Goal: Task Accomplishment & Management: Use online tool/utility

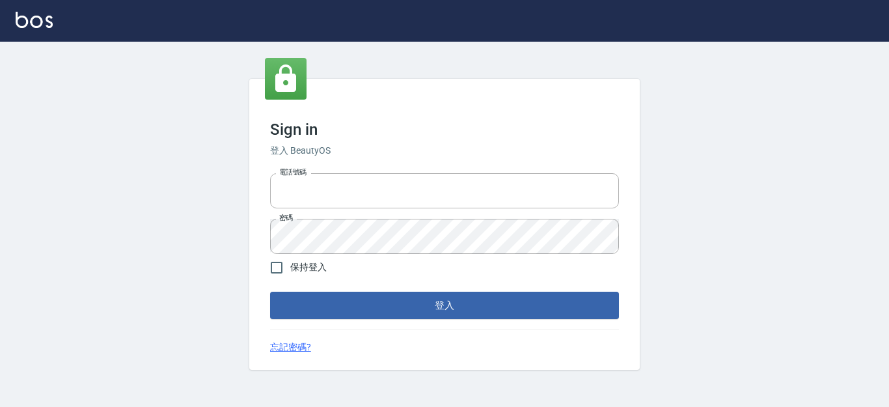
type input "0931911003"
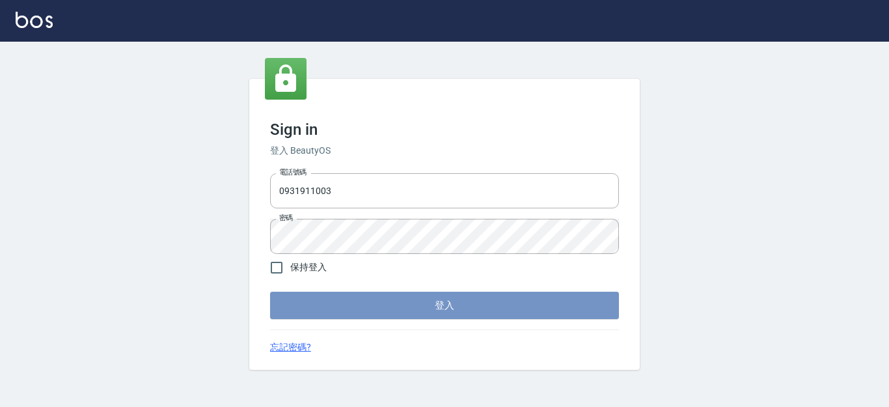
drag, startPoint x: 0, startPoint y: 0, endPoint x: 438, endPoint y: 303, distance: 532.8
click at [438, 310] on button "登入" at bounding box center [444, 305] width 349 height 27
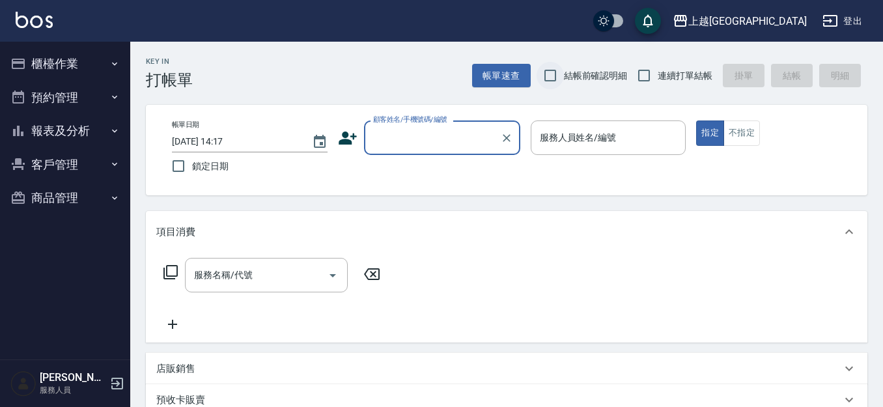
click at [543, 79] on input "結帳前確認明細" at bounding box center [549, 75] width 27 height 27
checkbox input "true"
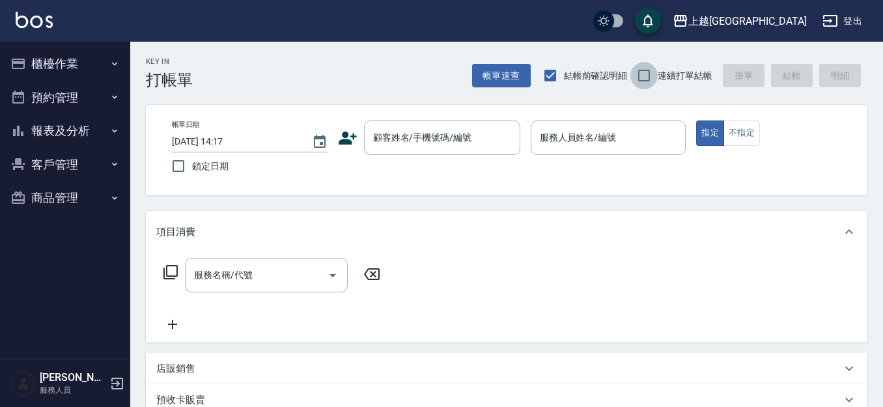
click at [645, 74] on input "連續打單結帳" at bounding box center [643, 75] width 27 height 27
checkbox input "true"
click at [70, 65] on button "櫃檯作業" at bounding box center [65, 64] width 120 height 34
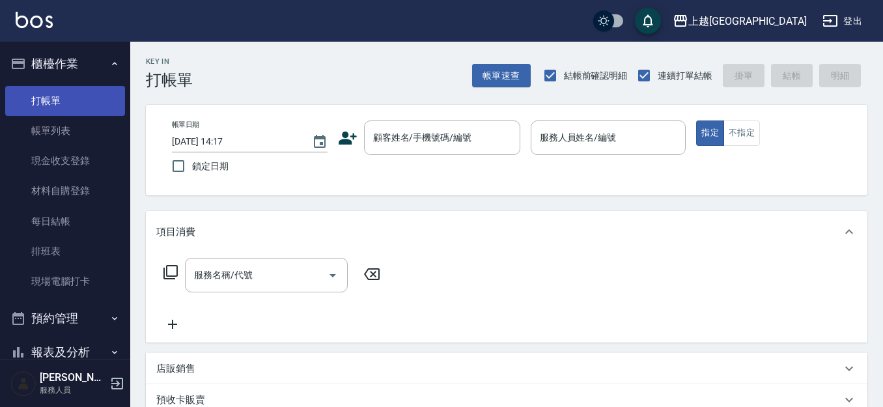
click at [73, 106] on link "打帳單" at bounding box center [65, 101] width 120 height 30
click at [74, 66] on button "櫃檯作業" at bounding box center [65, 64] width 120 height 34
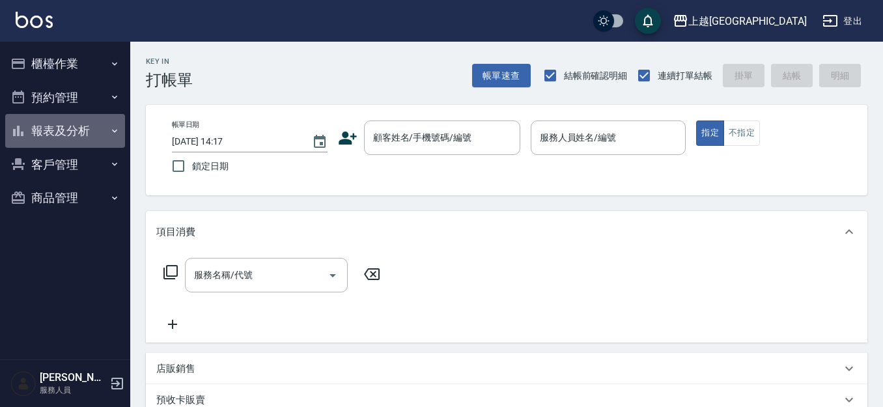
drag, startPoint x: 61, startPoint y: 129, endPoint x: 58, endPoint y: 146, distance: 17.1
click at [61, 130] on button "報表及分析" at bounding box center [65, 131] width 120 height 34
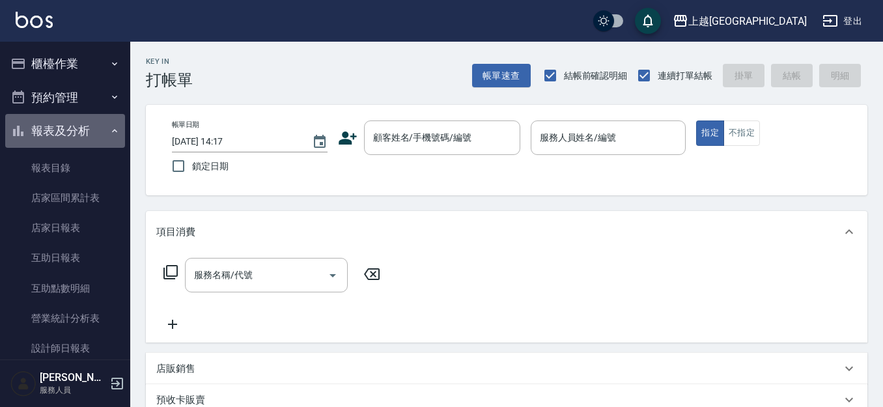
click at [68, 125] on button "報表及分析" at bounding box center [65, 131] width 120 height 34
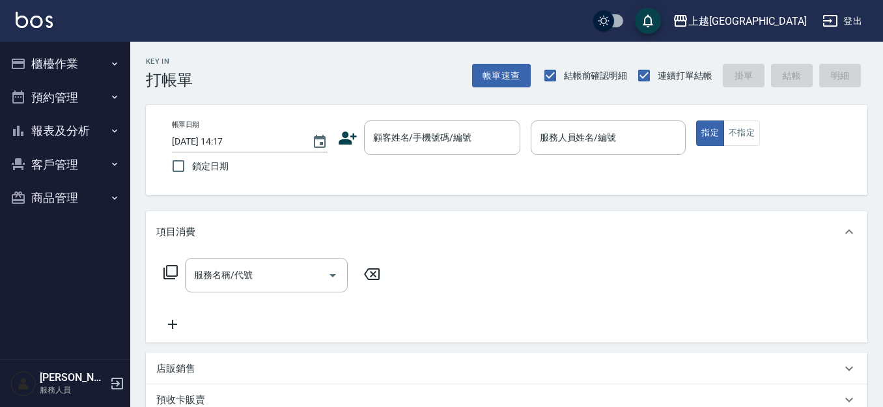
click at [69, 169] on button "客戶管理" at bounding box center [65, 165] width 120 height 34
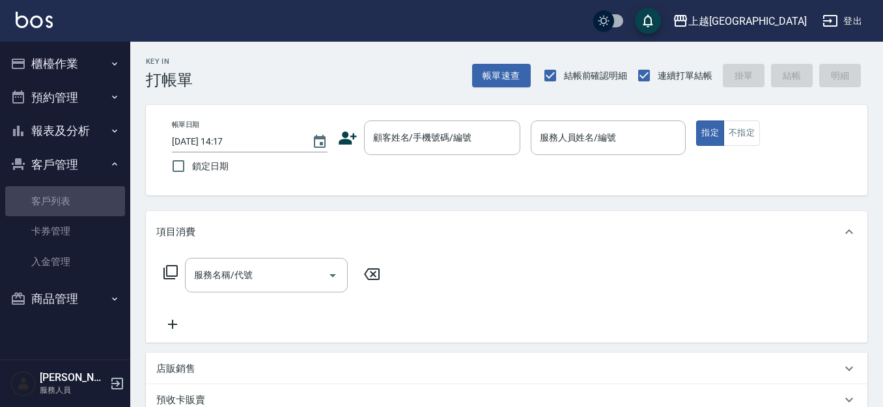
drag, startPoint x: 72, startPoint y: 196, endPoint x: 202, endPoint y: 182, distance: 131.0
click at [70, 196] on link "客戶列表" at bounding box center [65, 201] width 120 height 30
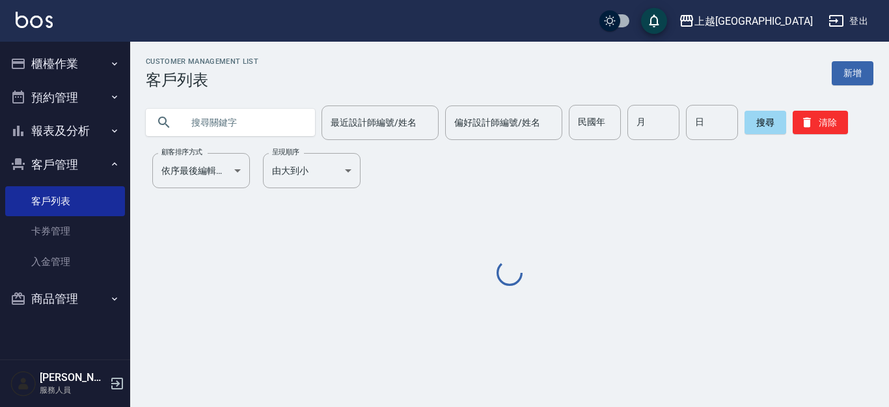
click at [240, 124] on input "text" at bounding box center [243, 122] width 122 height 35
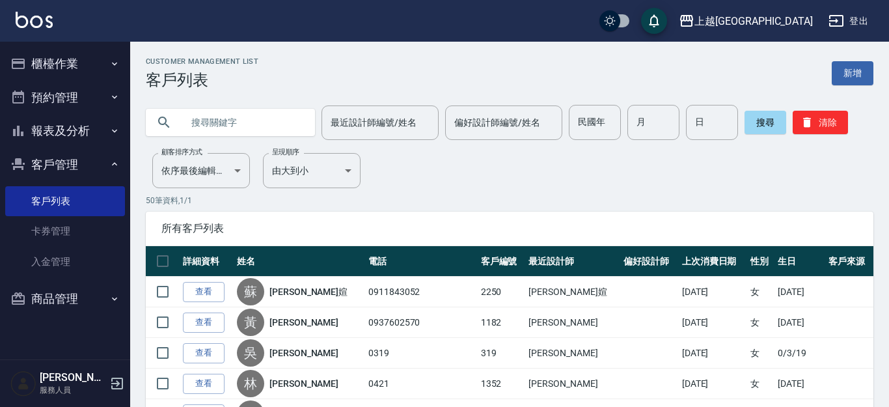
click at [239, 122] on input "text" at bounding box center [243, 122] width 122 height 35
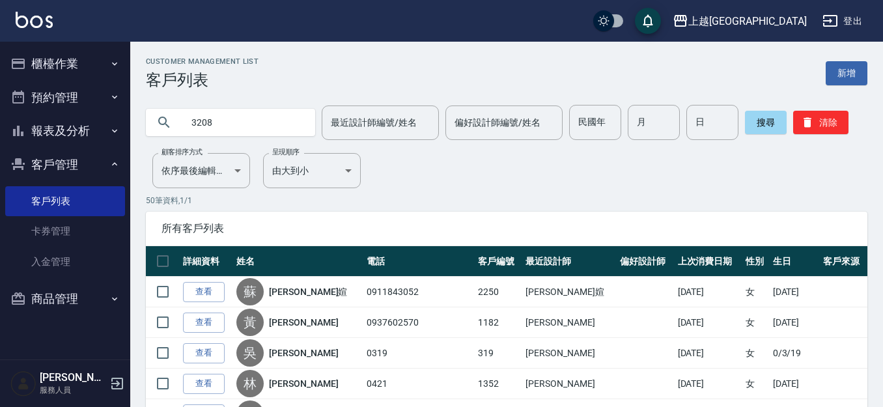
type input "3208"
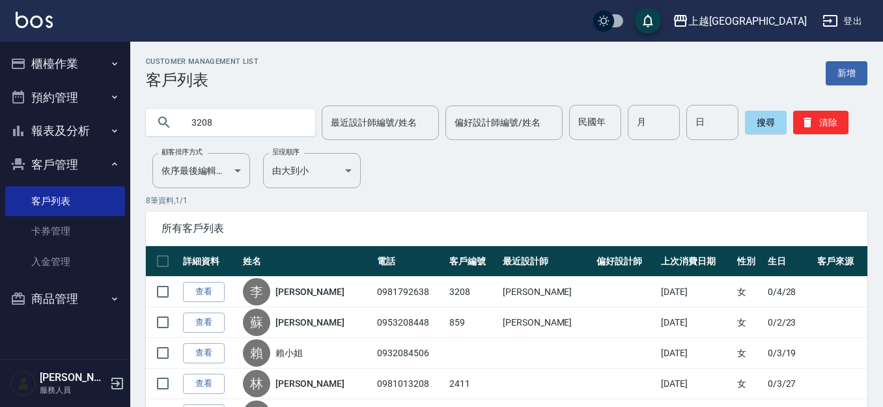
click at [45, 157] on button "客戶管理" at bounding box center [65, 165] width 120 height 34
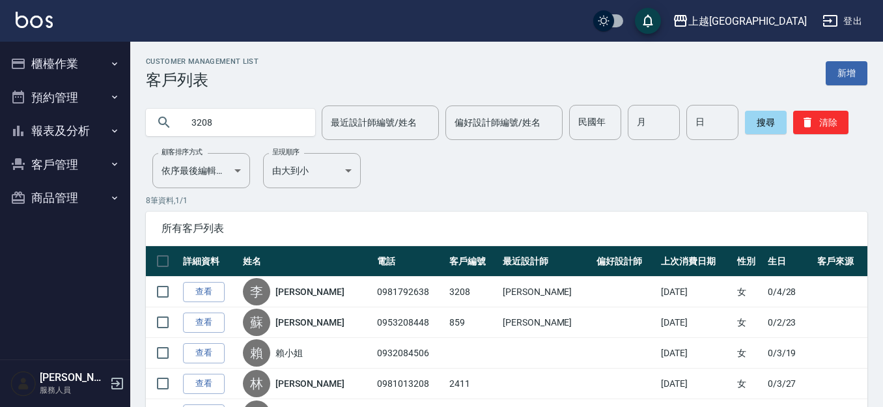
click at [46, 66] on button "櫃檯作業" at bounding box center [65, 64] width 120 height 34
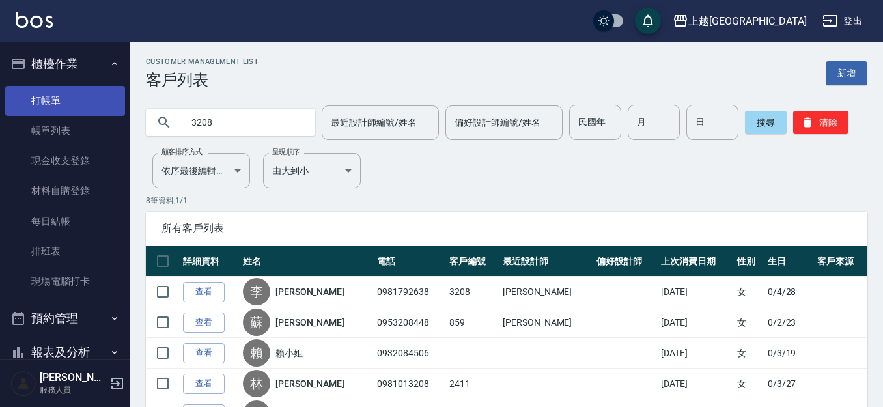
click at [53, 103] on link "打帳單" at bounding box center [65, 101] width 120 height 30
